Goal: Transaction & Acquisition: Purchase product/service

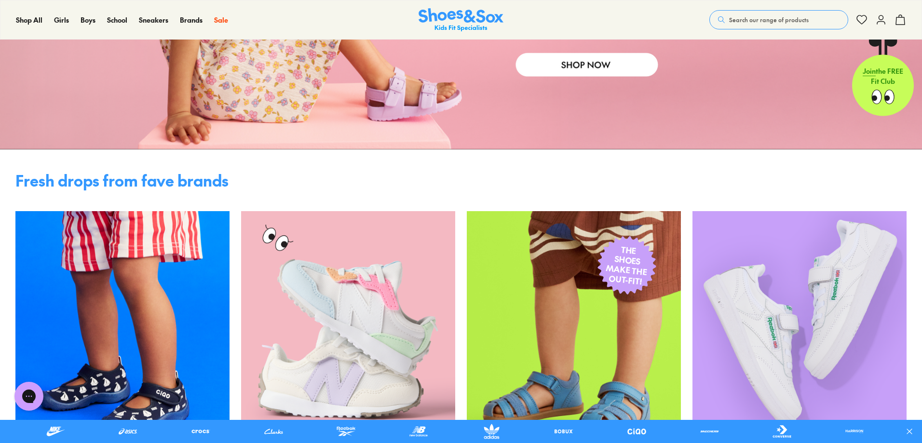
click at [274, 428] on link at bounding box center [273, 431] width 57 height 15
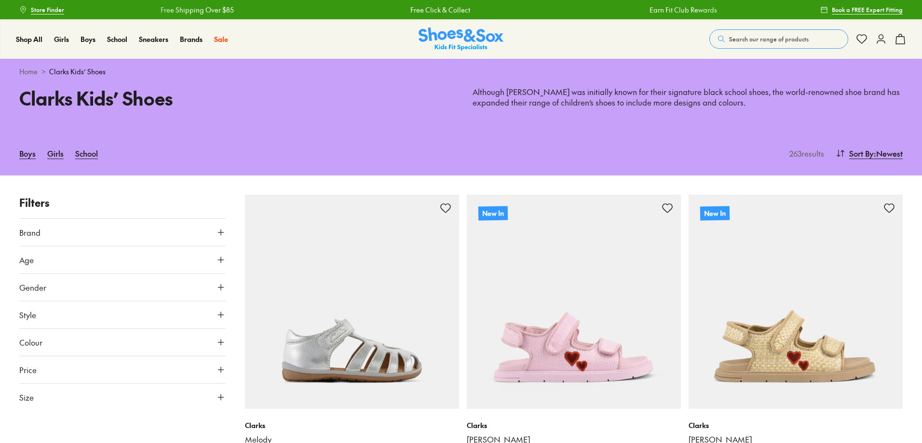
click at [143, 260] on button "Age" at bounding box center [122, 260] width 206 height 27
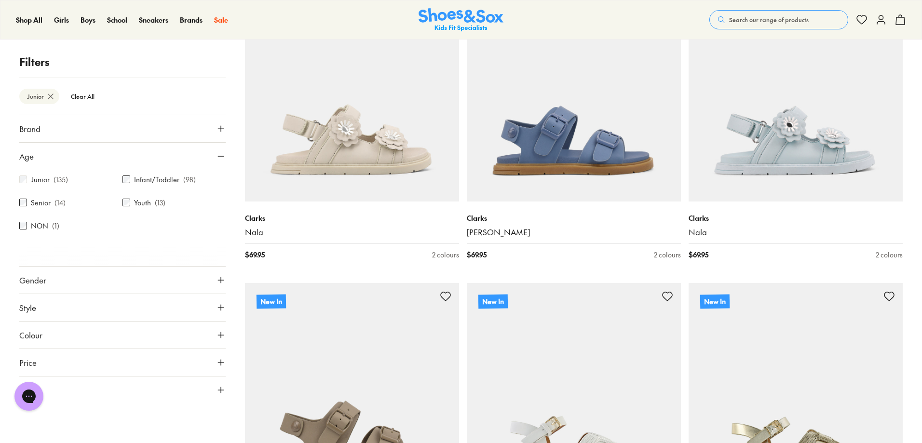
scroll to position [706, 0]
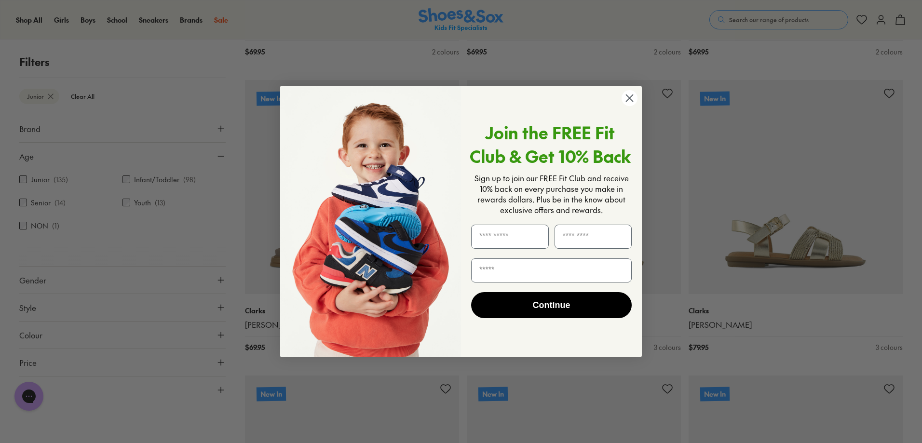
click at [632, 95] on circle "Close dialog" at bounding box center [630, 98] width 16 height 16
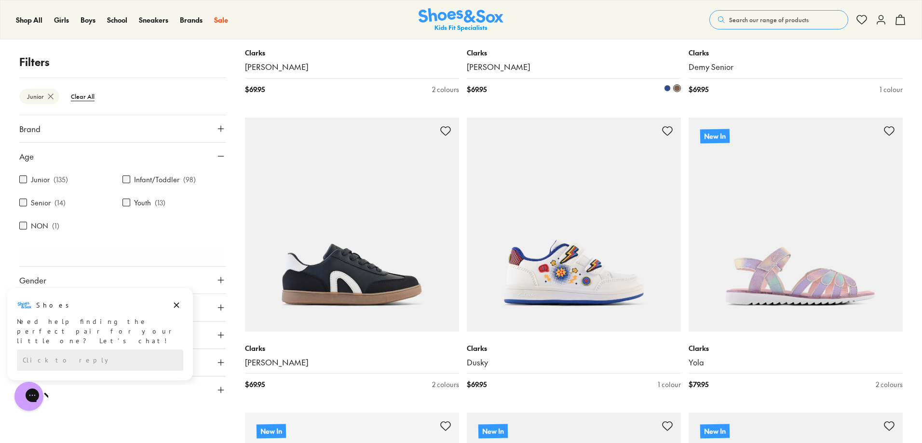
scroll to position [1912, 0]
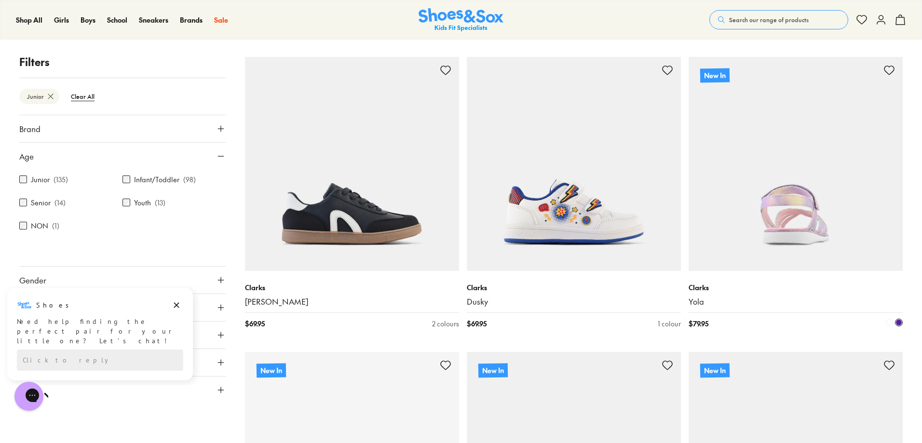
click at [787, 203] on img at bounding box center [796, 164] width 214 height 214
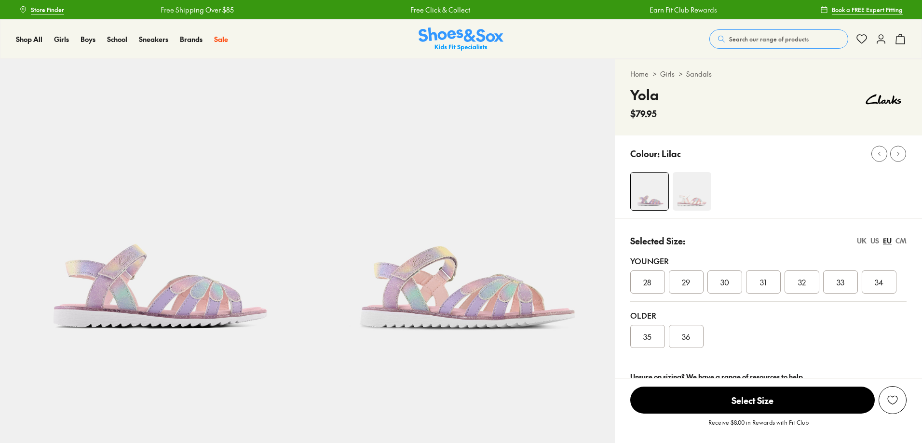
select select "*"
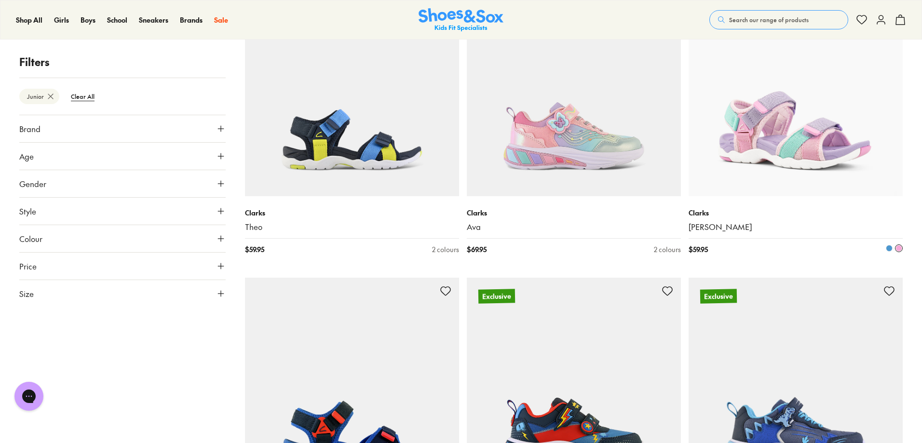
scroll to position [3480, 0]
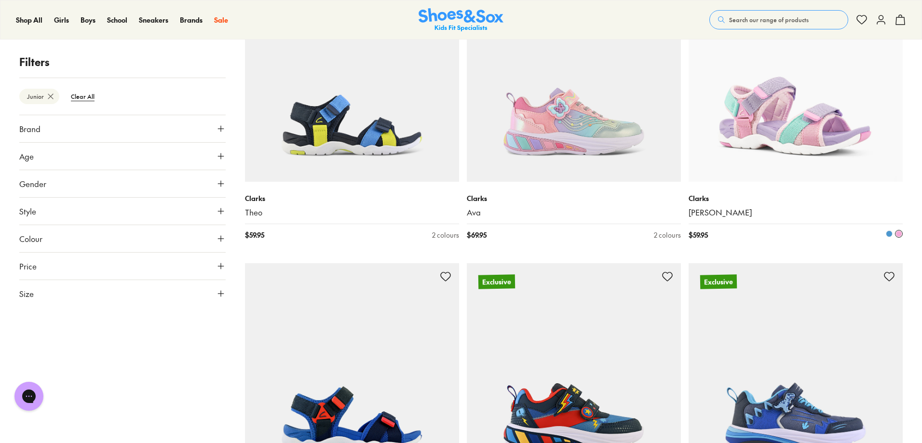
click at [793, 120] on img at bounding box center [796, 75] width 214 height 214
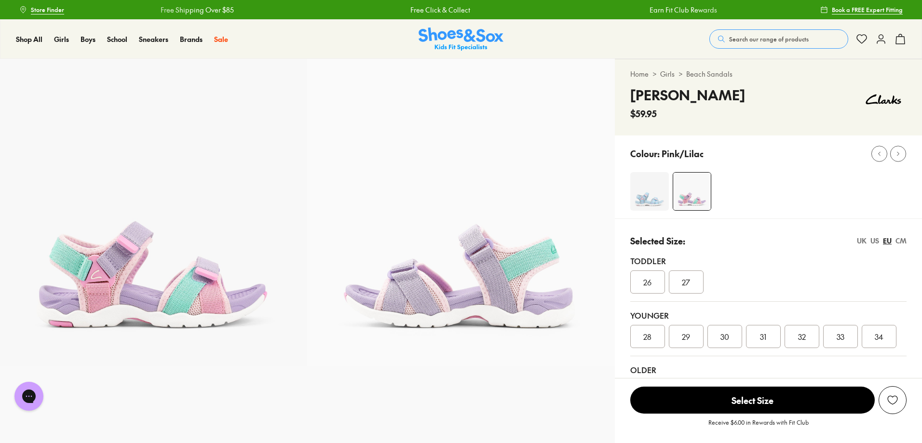
select select "*"
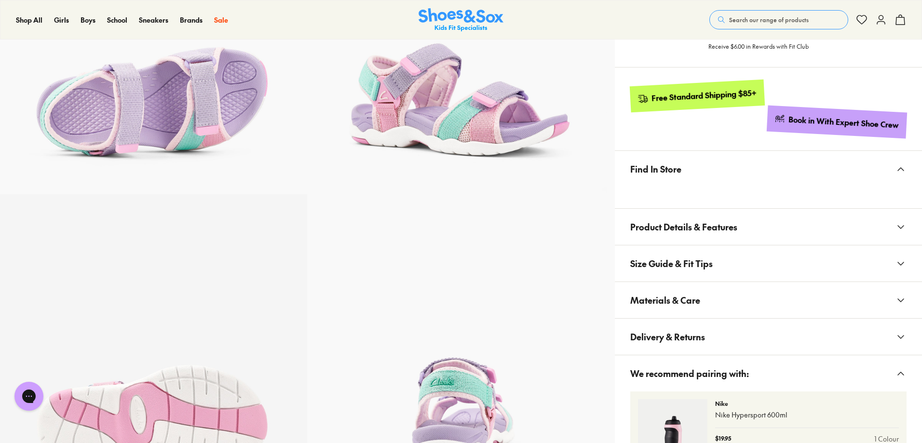
scroll to position [675, 0]
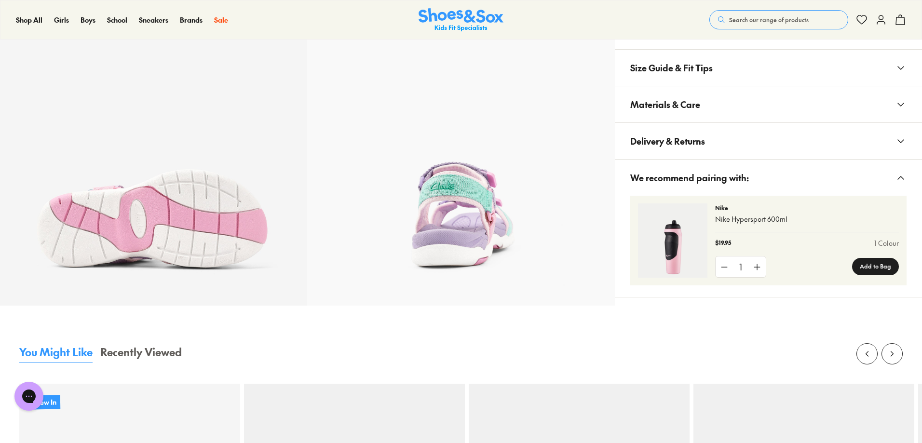
click at [710, 65] on span "Size Guide & Fit Tips" at bounding box center [672, 68] width 82 height 28
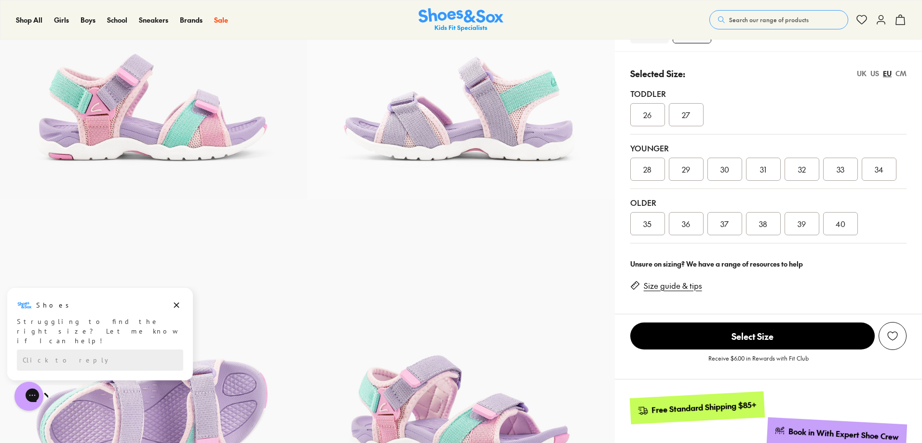
scroll to position [145, 0]
